Goal: Find specific page/section: Find specific page/section

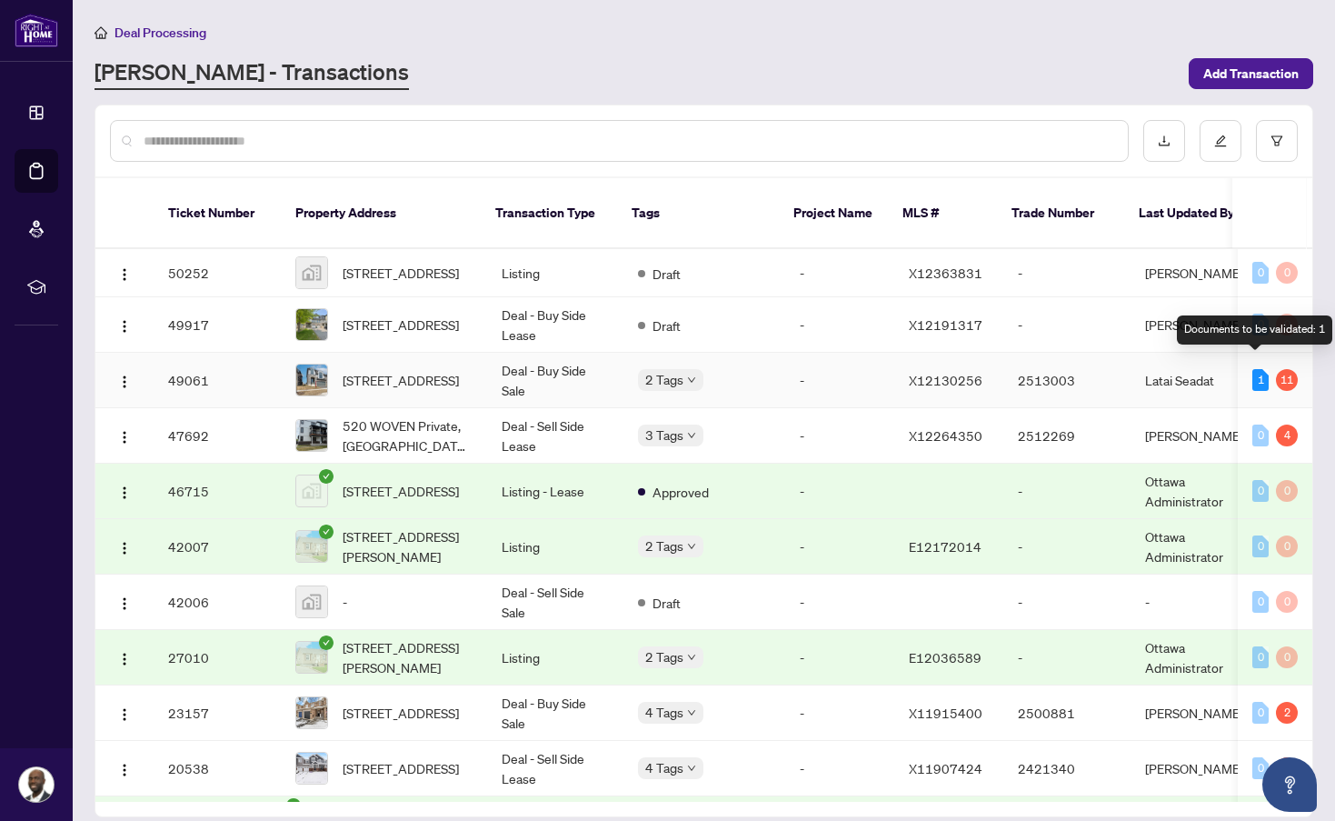
click at [1254, 369] on div "1" at bounding box center [1260, 380] width 16 height 22
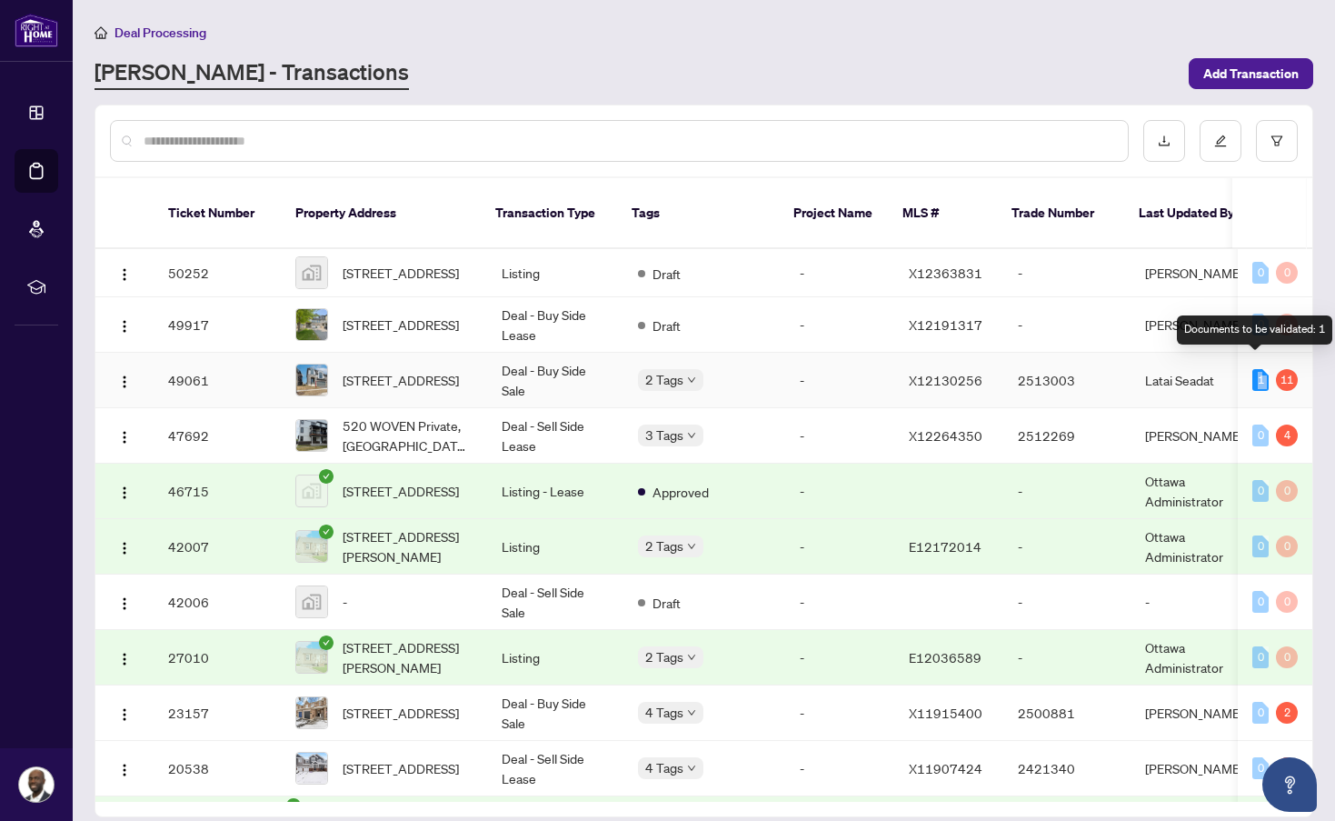
click at [1254, 369] on div "1" at bounding box center [1260, 380] width 16 height 22
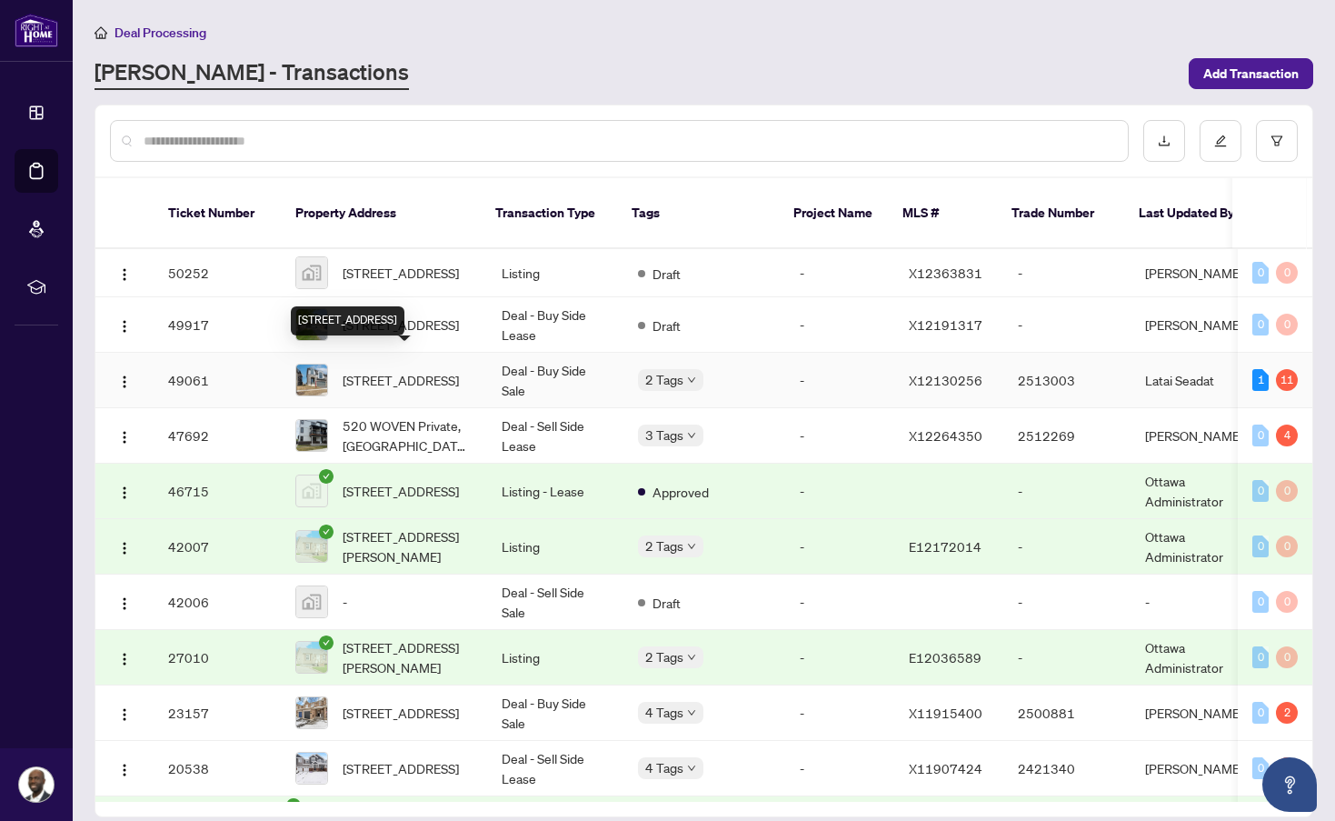
click at [343, 370] on span "[STREET_ADDRESS]" at bounding box center [401, 380] width 116 height 20
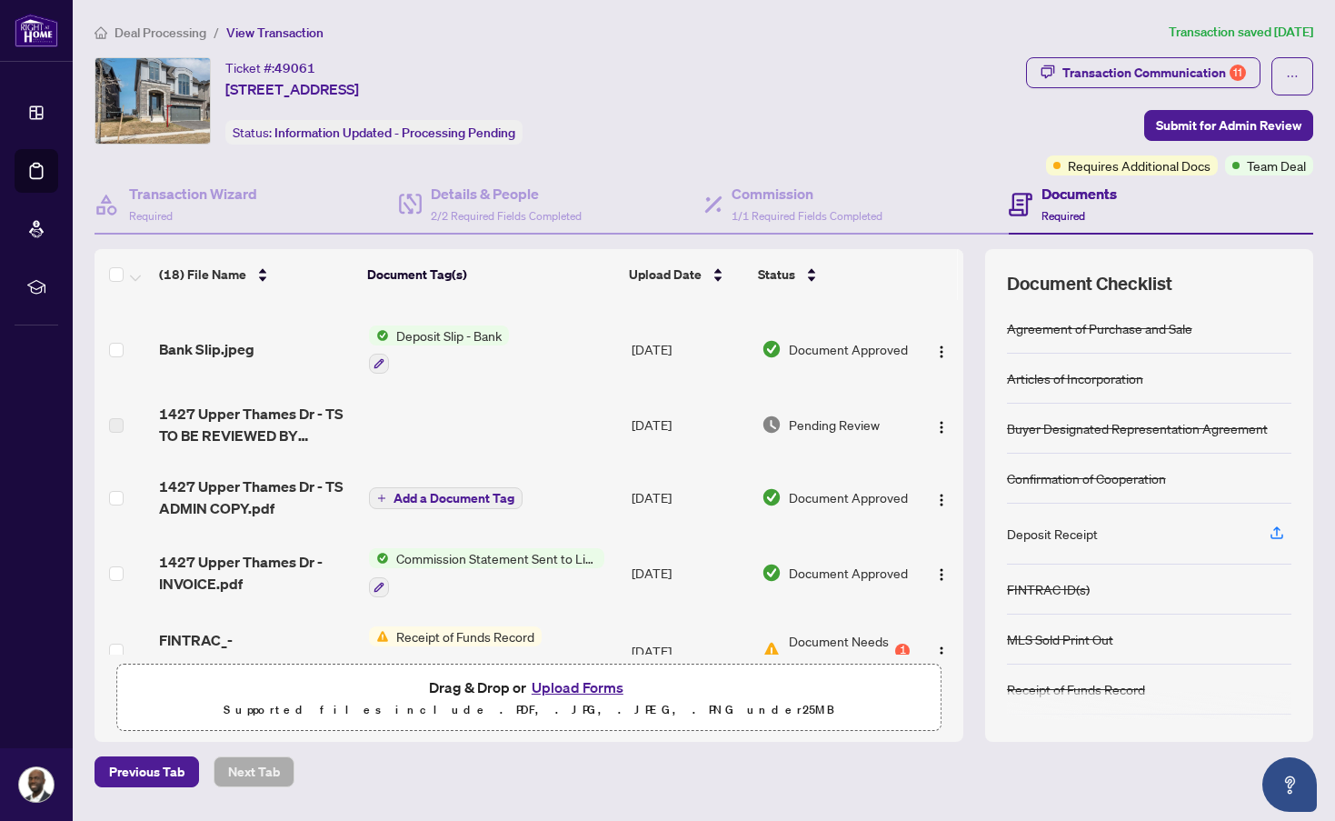
scroll to position [151, 0]
